Goal: Use online tool/utility: Use online tool/utility

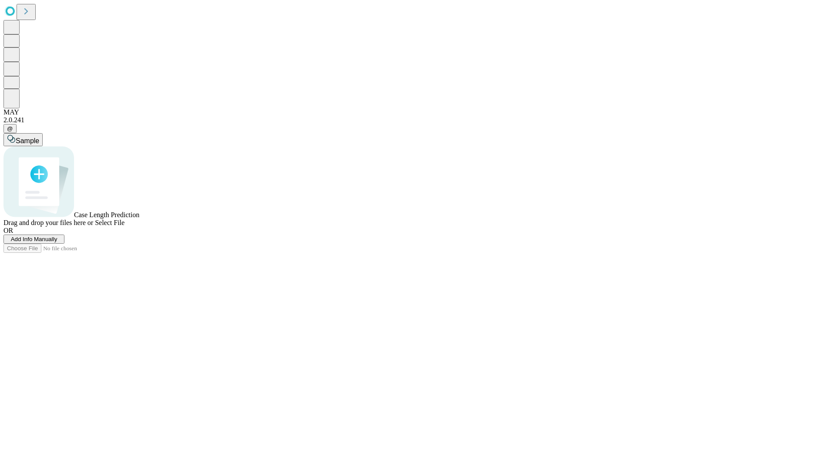
click at [124, 226] on span "Select File" at bounding box center [110, 222] width 30 height 7
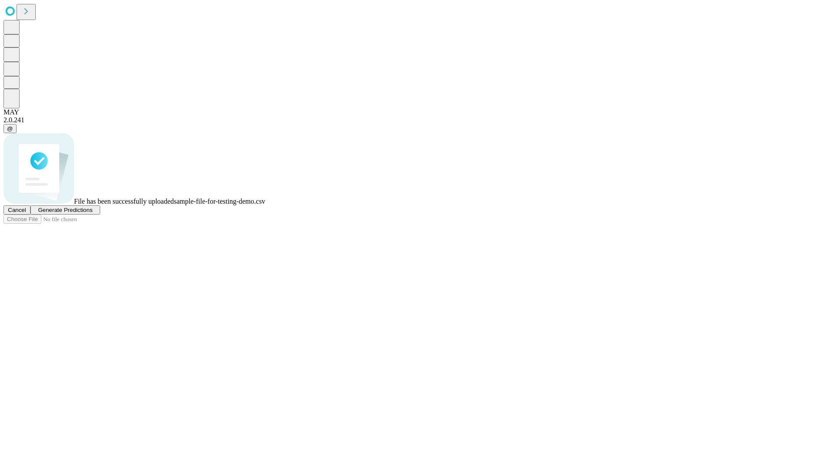
click at [92, 213] on span "Generate Predictions" at bounding box center [65, 210] width 54 height 7
